Goal: Transaction & Acquisition: Purchase product/service

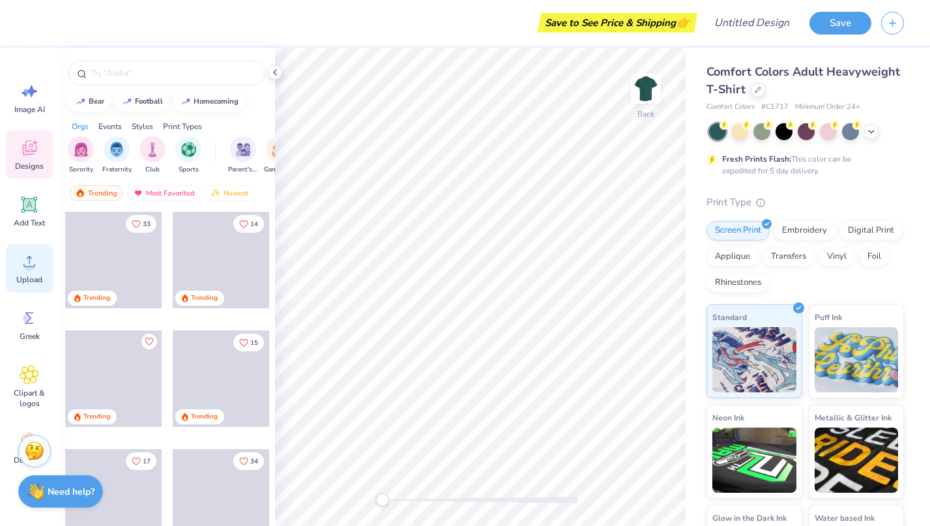
click at [27, 267] on circle at bounding box center [29, 266] width 9 height 9
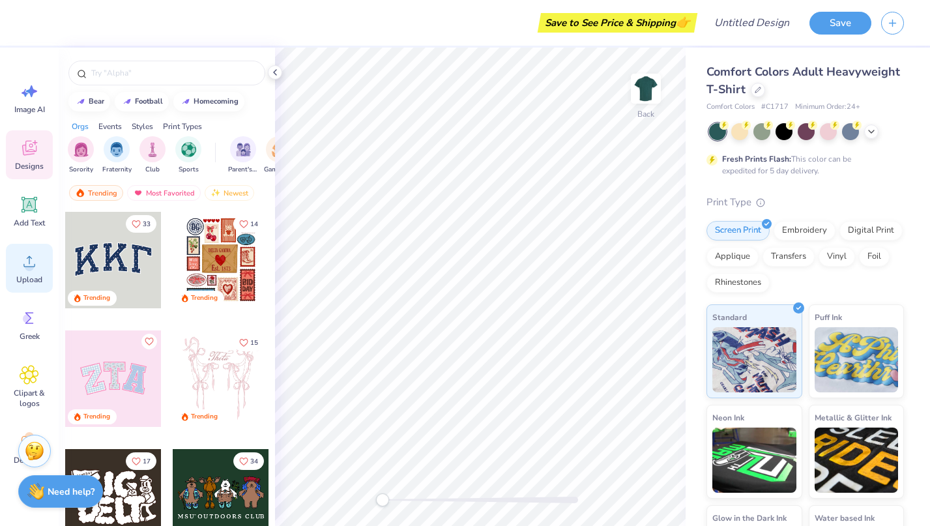
click at [30, 265] on circle at bounding box center [29, 266] width 9 height 9
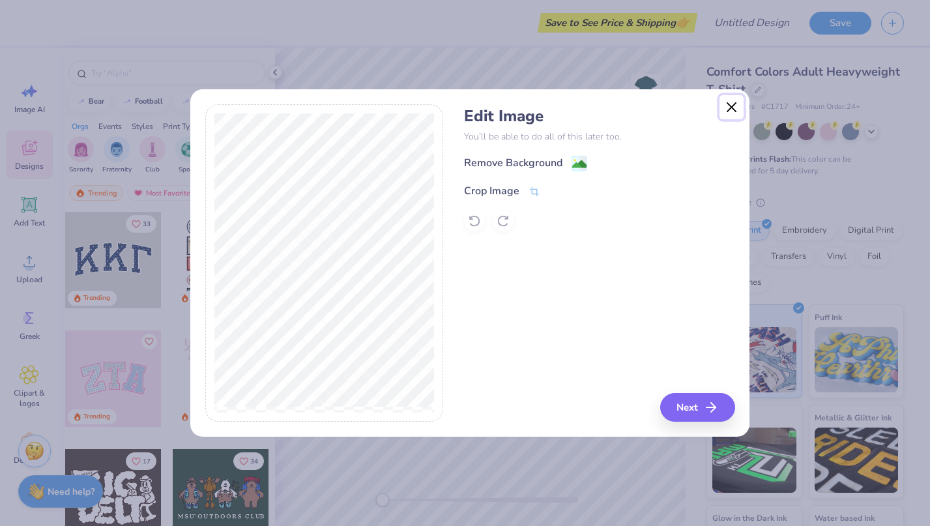
click at [728, 105] on button "Close" at bounding box center [731, 107] width 25 height 25
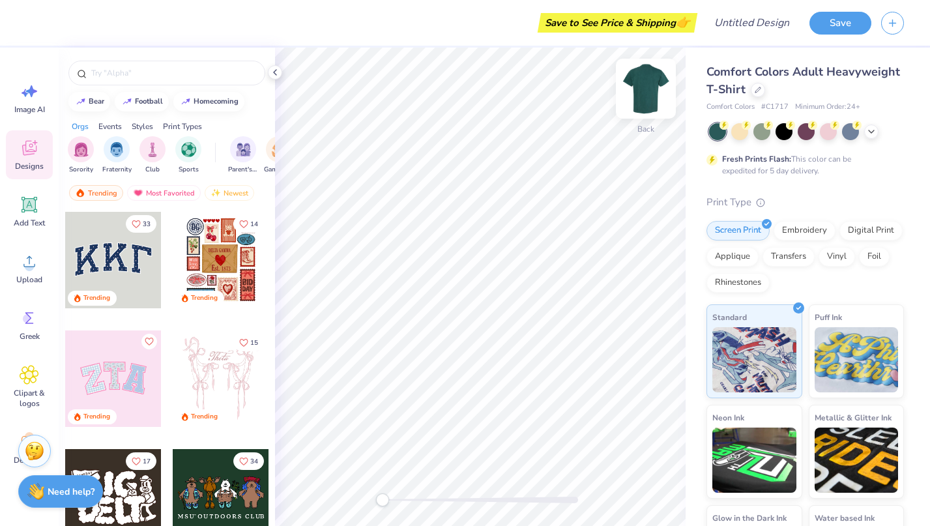
click at [648, 91] on img at bounding box center [646, 89] width 52 height 52
click at [31, 102] on div "Image AI" at bounding box center [29, 98] width 47 height 49
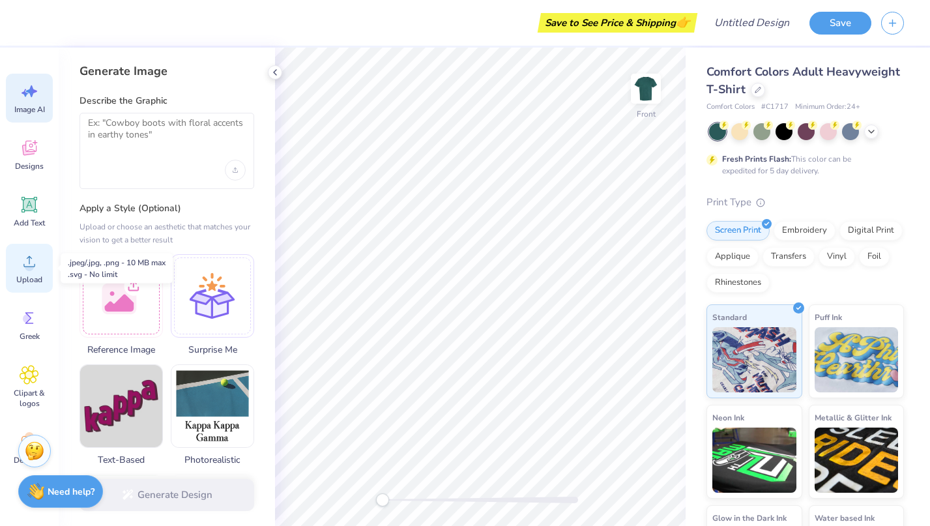
click at [30, 274] on div "Upload" at bounding box center [29, 268] width 47 height 49
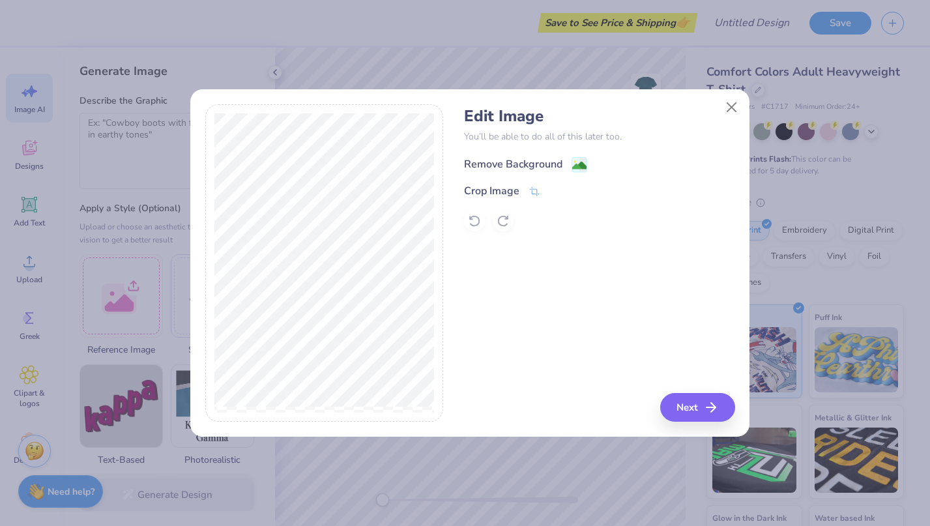
click at [549, 156] on div "Remove Background" at bounding box center [513, 164] width 98 height 16
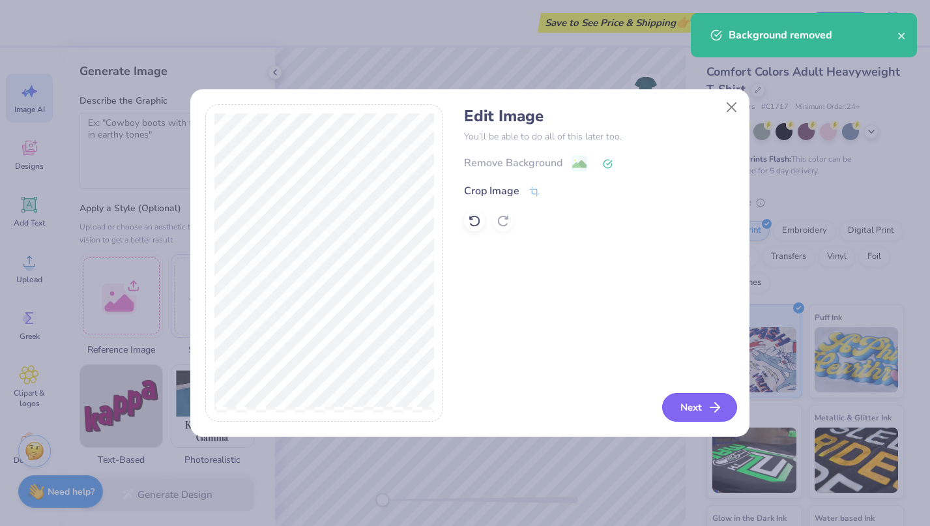
click at [717, 410] on icon "button" at bounding box center [715, 407] width 16 height 16
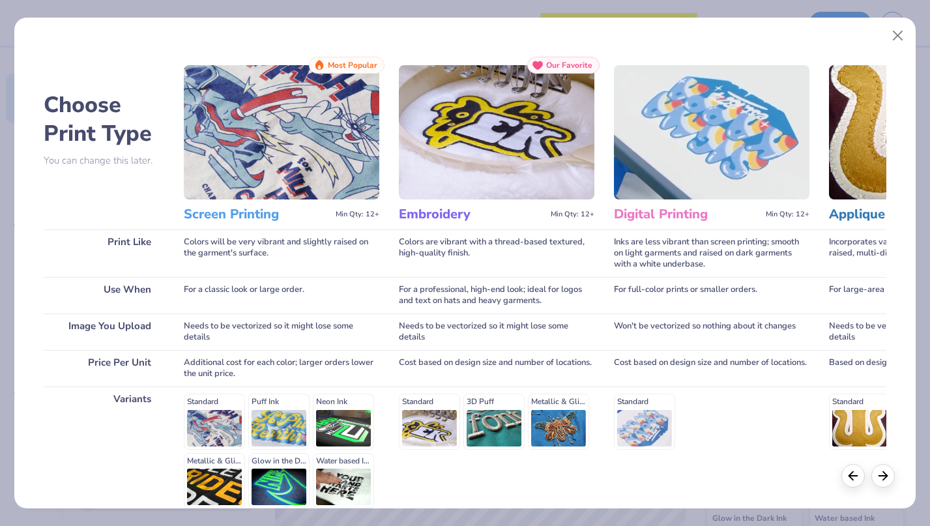
click at [242, 218] on h3 "Screen Printing" at bounding box center [257, 214] width 147 height 17
click at [889, 475] on icon at bounding box center [883, 473] width 14 height 14
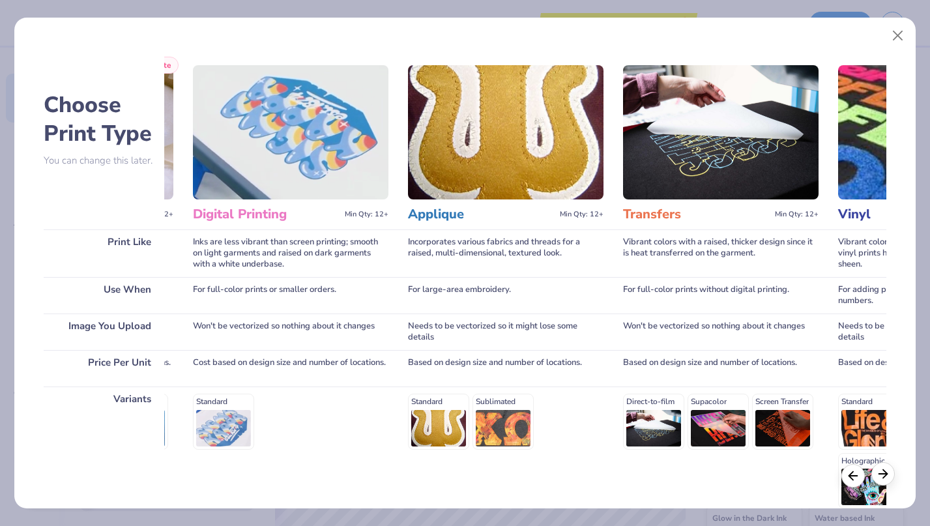
click at [889, 475] on icon at bounding box center [883, 473] width 14 height 14
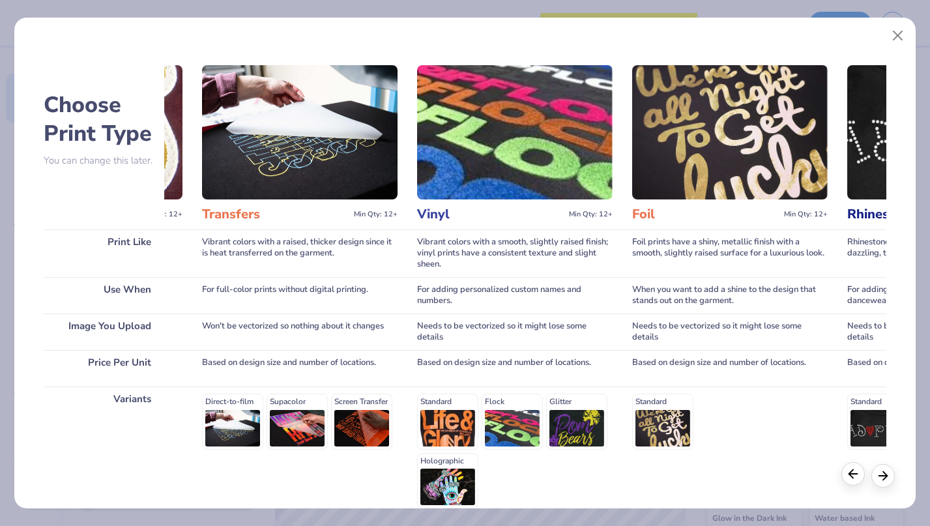
click at [846, 481] on div at bounding box center [852, 473] width 23 height 23
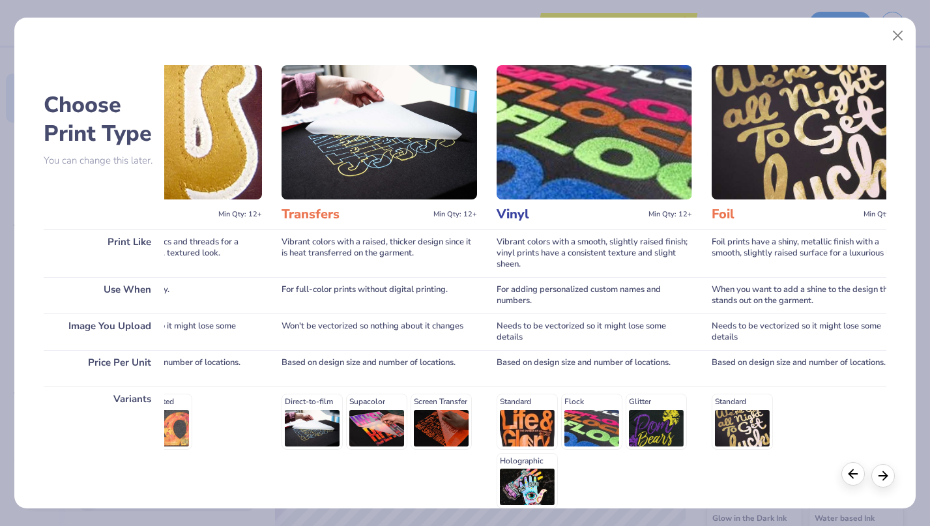
click at [846, 481] on div at bounding box center [852, 473] width 23 height 23
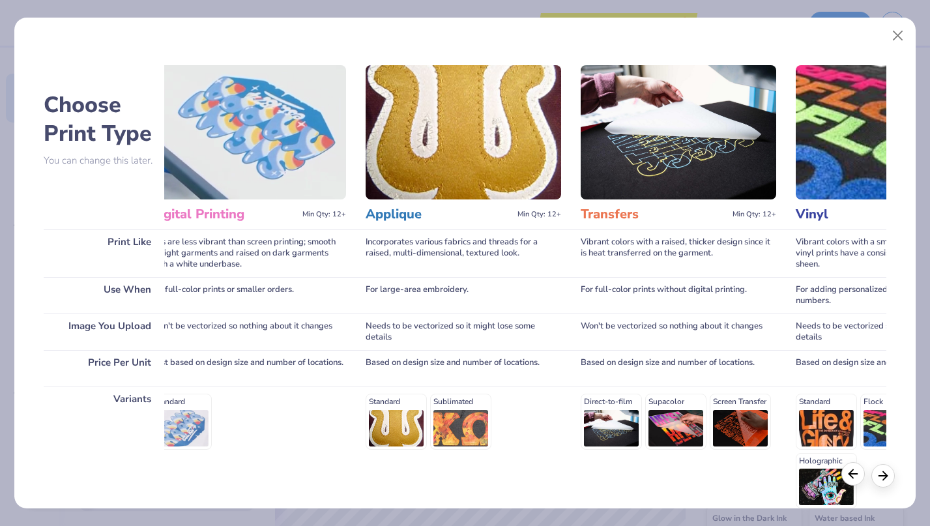
click at [846, 481] on div at bounding box center [852, 473] width 23 height 23
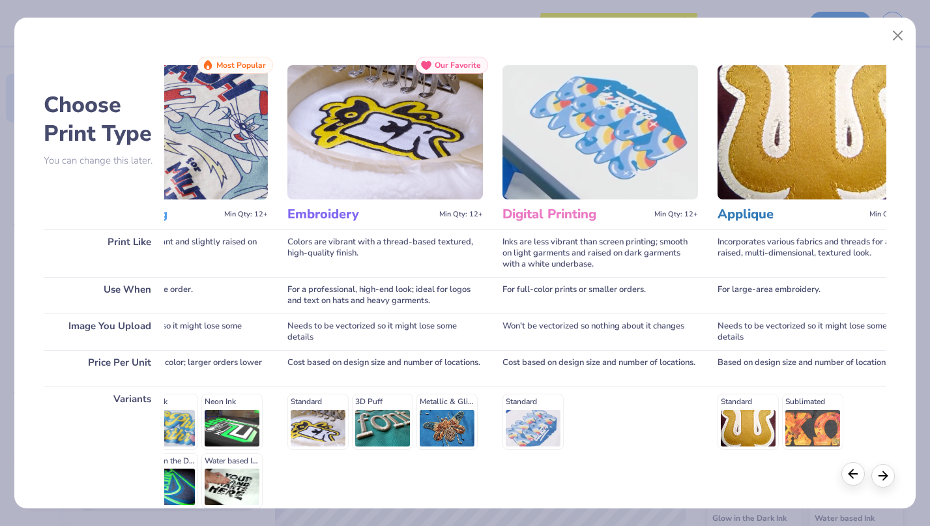
click at [846, 481] on div at bounding box center [852, 473] width 23 height 23
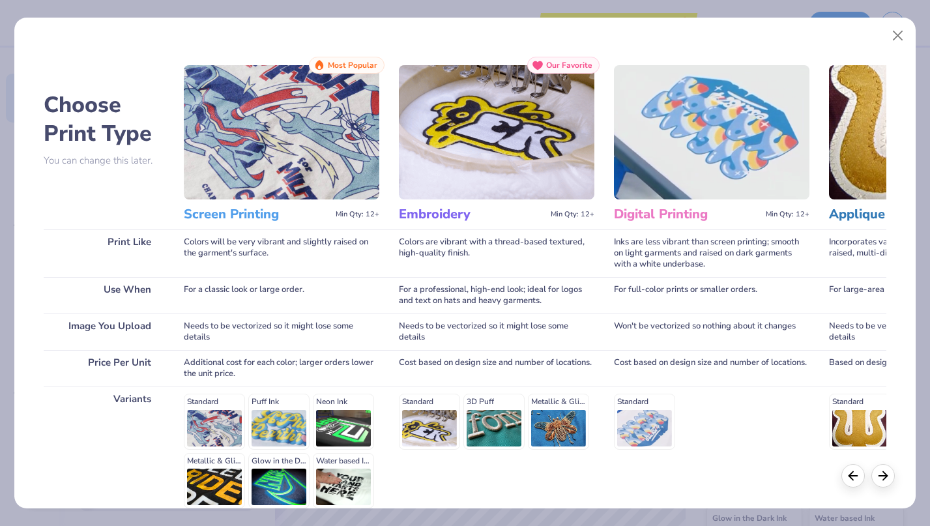
click at [199, 173] on img at bounding box center [281, 132] width 195 height 134
click at [217, 215] on h3 "Screen Printing" at bounding box center [257, 214] width 147 height 17
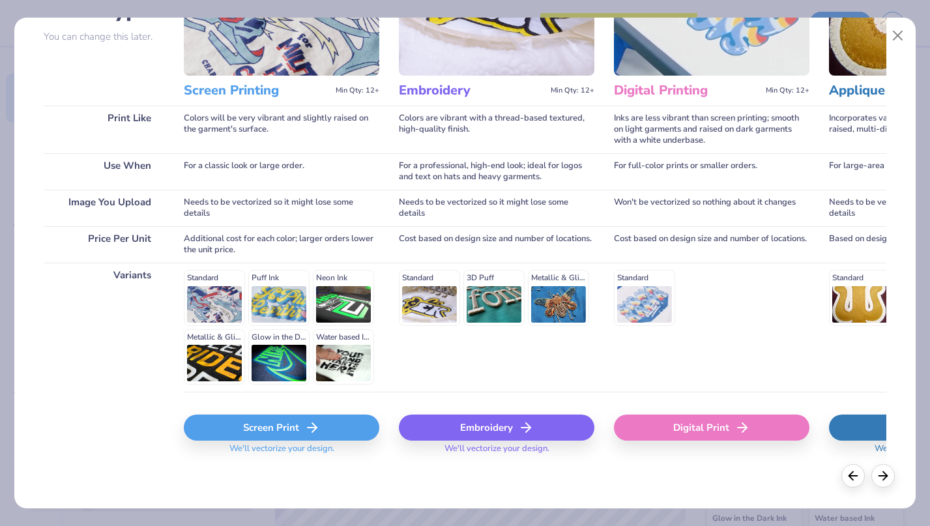
click at [223, 420] on div "Screen Print" at bounding box center [281, 427] width 195 height 26
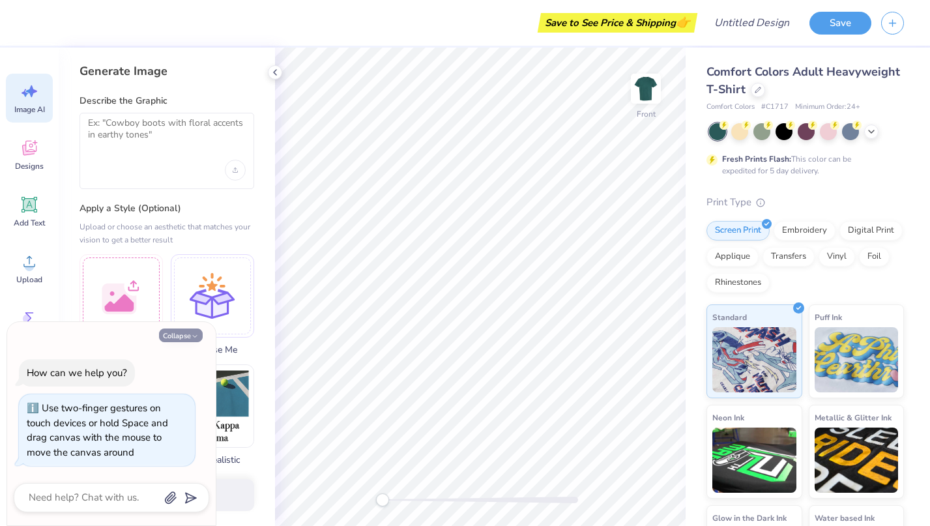
click at [188, 334] on button "Collapse" at bounding box center [181, 335] width 44 height 14
type textarea "x"
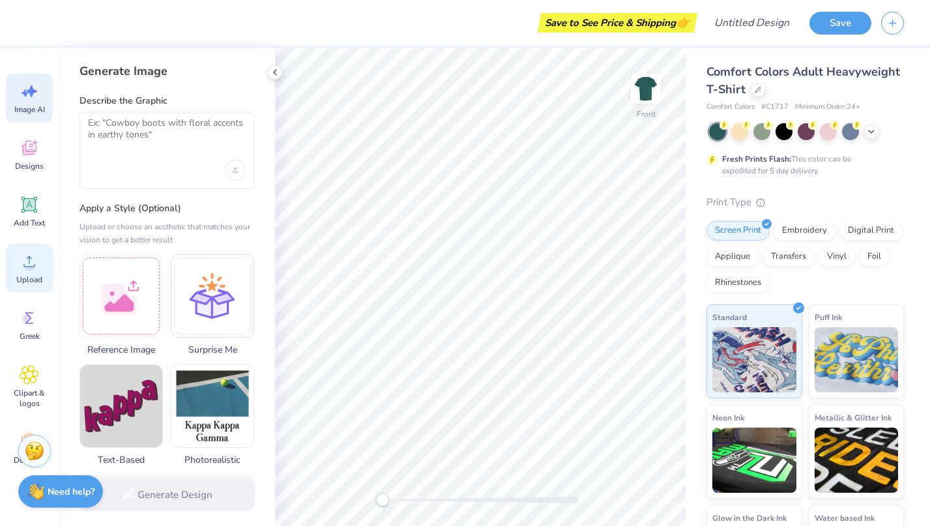
click at [27, 265] on circle at bounding box center [29, 266] width 9 height 9
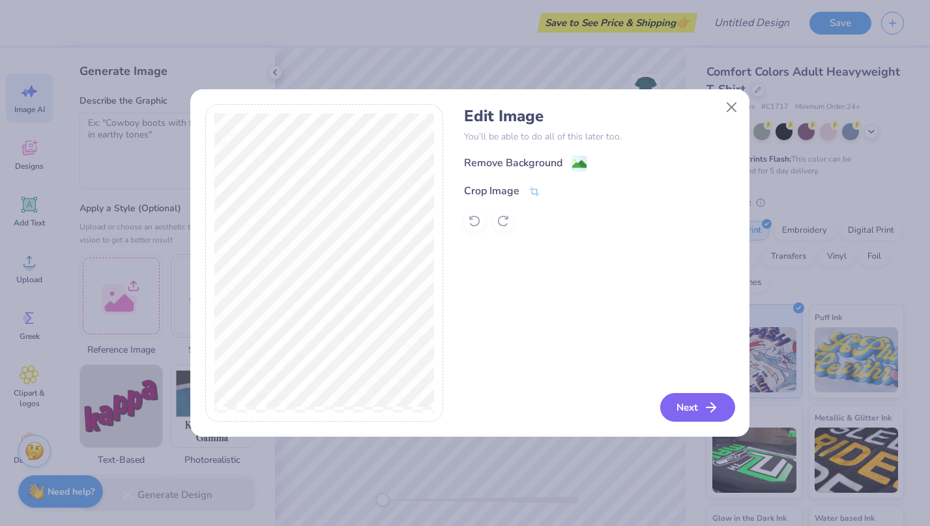
drag, startPoint x: 674, startPoint y: 404, endPoint x: 620, endPoint y: 399, distance: 54.3
click at [620, 399] on div "Edit Image You’ll be able to do all of this later too. Remove Background Crop I…" at bounding box center [599, 263] width 270 height 318
click at [676, 414] on button "Next" at bounding box center [699, 407] width 75 height 29
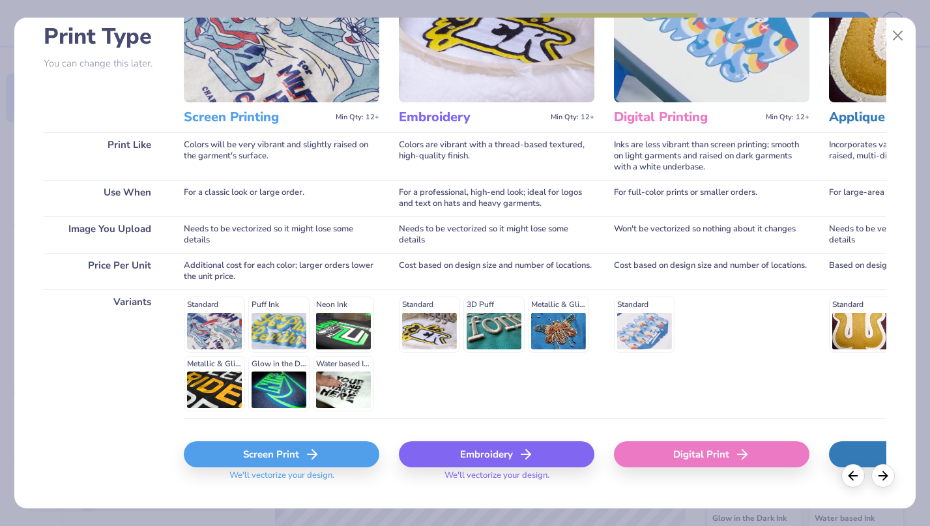
scroll to position [124, 0]
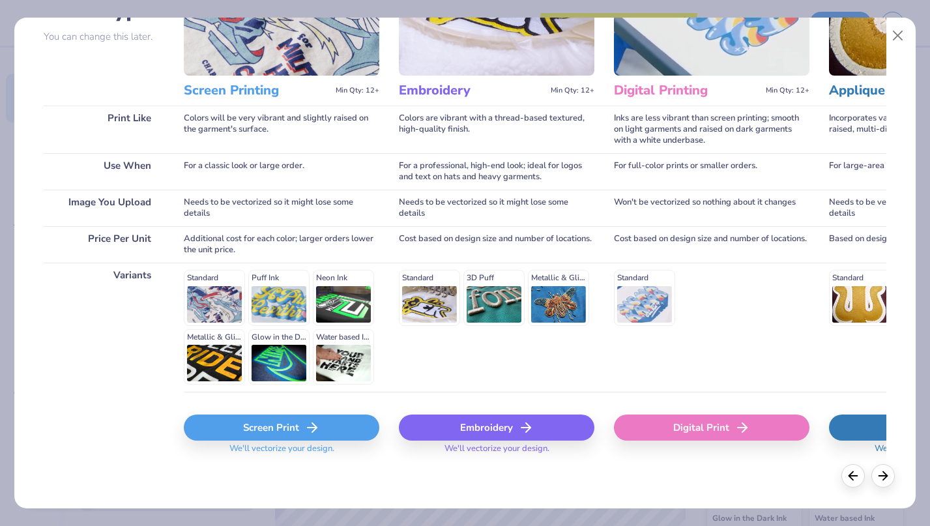
click at [330, 422] on div "Screen Print" at bounding box center [281, 427] width 195 height 26
